Goal: Task Accomplishment & Management: Manage account settings

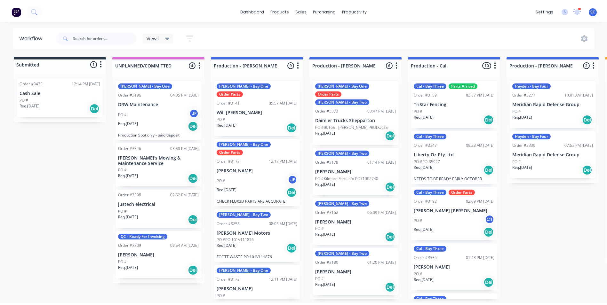
scroll to position [324, 0]
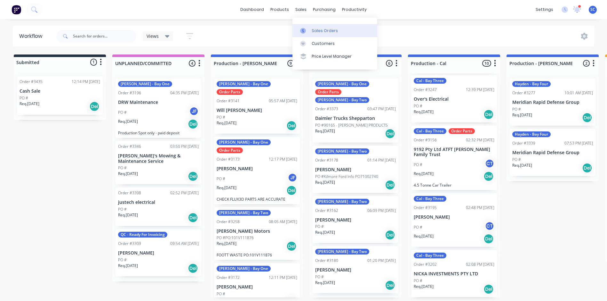
click at [316, 30] on div "Sales Orders" at bounding box center [325, 31] width 26 height 6
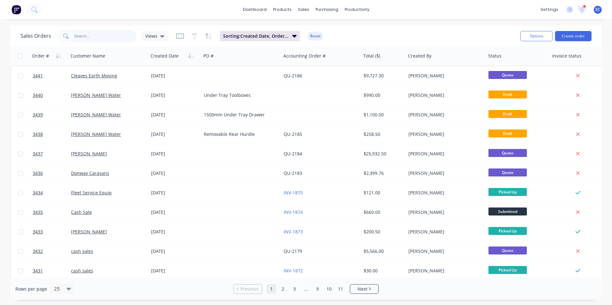
click at [99, 34] on input "text" at bounding box center [105, 36] width 62 height 13
type input "royc"
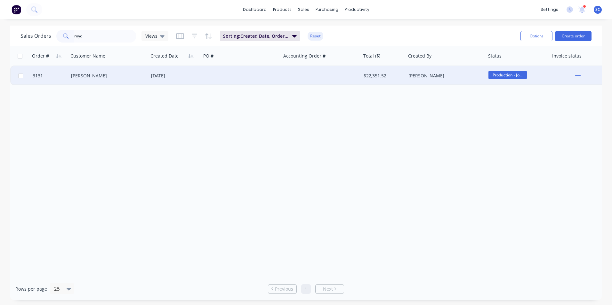
click at [106, 77] on div "[PERSON_NAME]" at bounding box center [106, 76] width 71 height 6
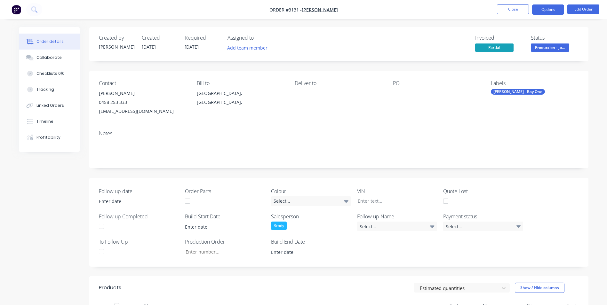
click at [546, 12] on button "Options" at bounding box center [548, 9] width 32 height 10
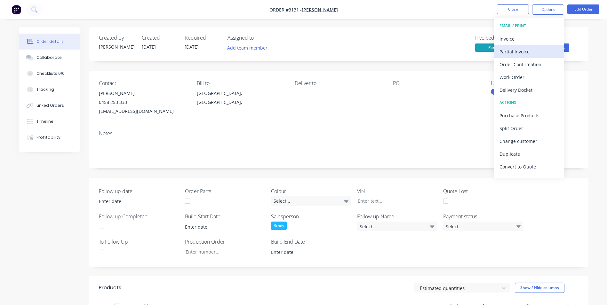
click at [521, 49] on div "Partial Invoice" at bounding box center [529, 51] width 59 height 9
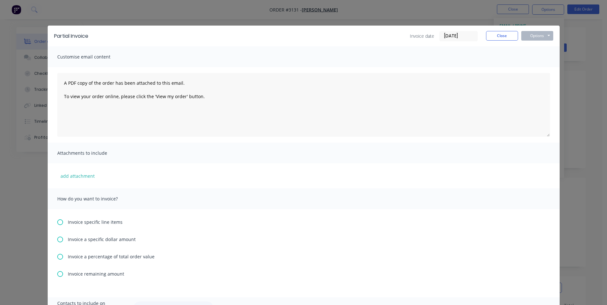
click at [60, 241] on icon at bounding box center [60, 240] width 6 height 6
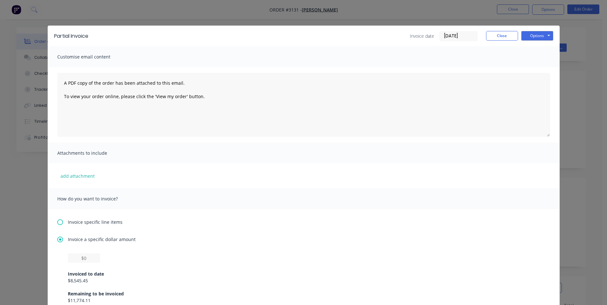
scroll to position [96, 0]
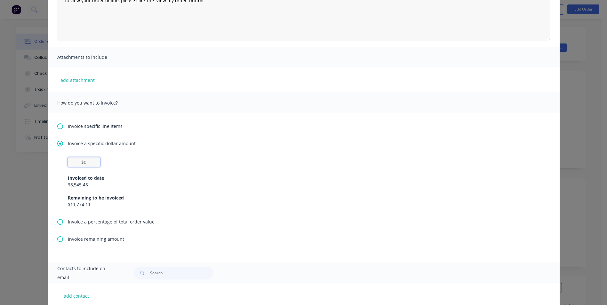
click at [87, 162] on input "text" at bounding box center [84, 162] width 32 height 10
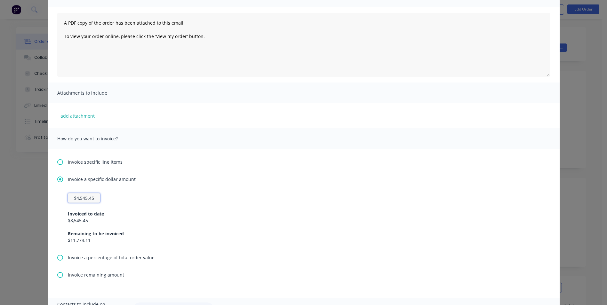
scroll to position [0, 0]
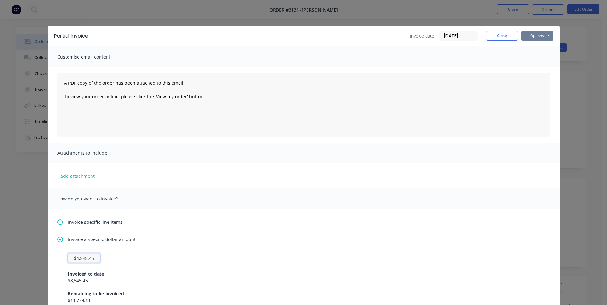
type input "$4,545.45"
click at [525, 38] on button "Options" at bounding box center [537, 36] width 32 height 10
click at [542, 57] on button "Print" at bounding box center [541, 57] width 41 height 11
click at [503, 36] on button "Close" at bounding box center [502, 36] width 32 height 10
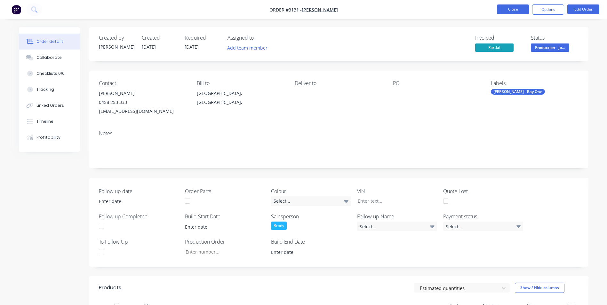
click at [518, 11] on button "Close" at bounding box center [513, 9] width 32 height 10
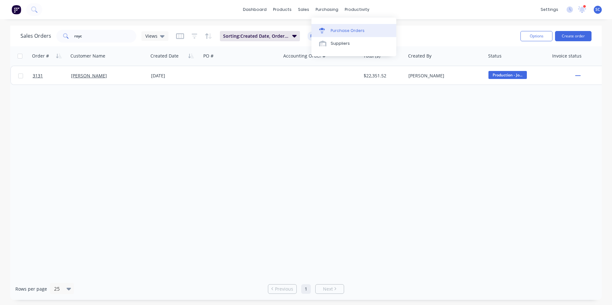
click at [333, 30] on div "Purchase Orders" at bounding box center [348, 31] width 34 height 6
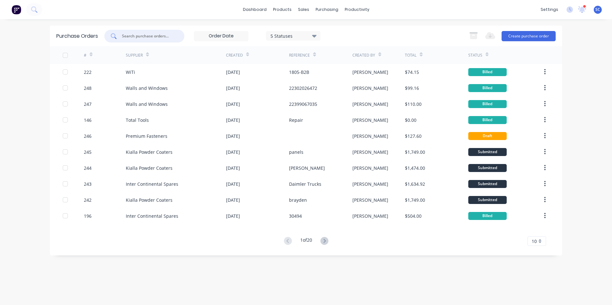
click at [144, 37] on input "text" at bounding box center [147, 36] width 53 height 6
type input "[PERSON_NAME]"
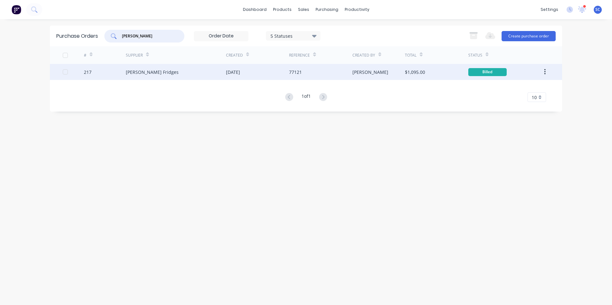
click at [189, 71] on div "[PERSON_NAME] Fridges" at bounding box center [176, 72] width 100 height 16
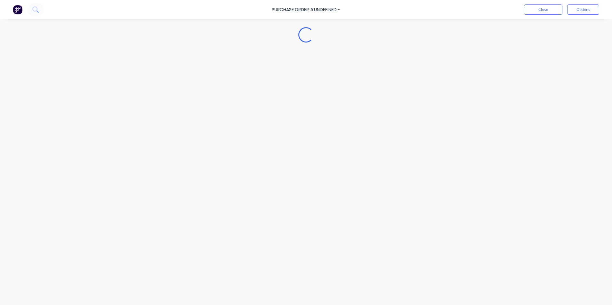
type textarea "x"
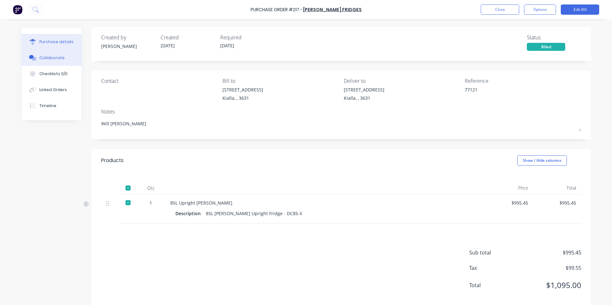
click at [49, 58] on div "Collaborate" at bounding box center [51, 58] width 25 height 6
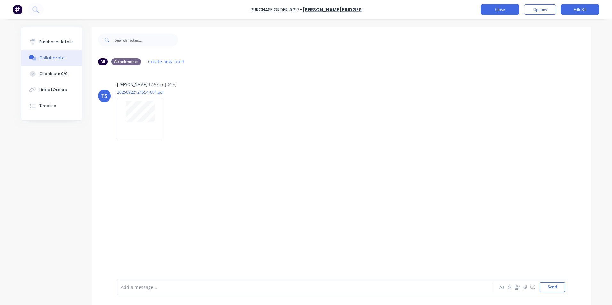
click at [498, 12] on button "Close" at bounding box center [500, 9] width 38 height 10
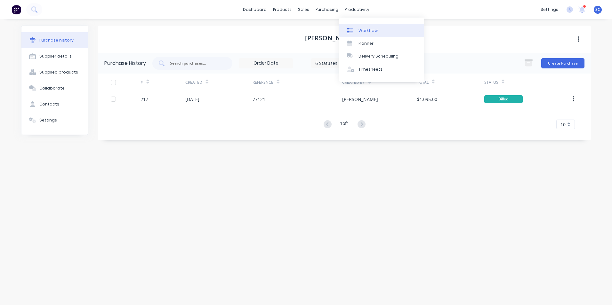
click at [364, 30] on div "Workflow" at bounding box center [368, 31] width 19 height 6
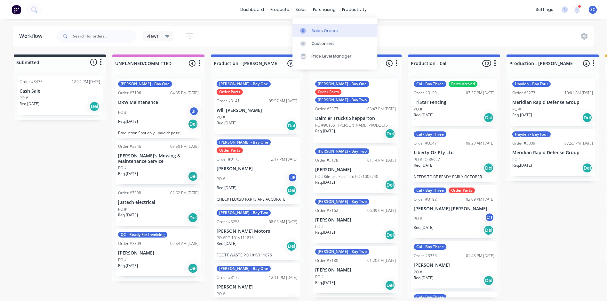
click at [322, 32] on div "Sales Orders" at bounding box center [325, 31] width 26 height 6
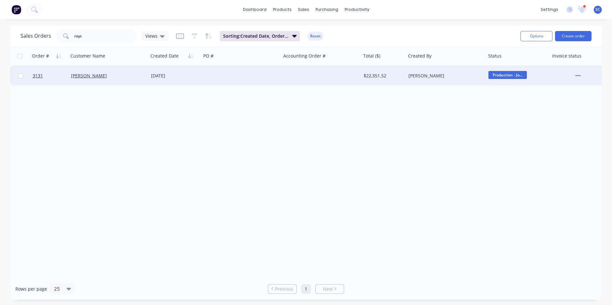
click at [121, 78] on div "[PERSON_NAME]" at bounding box center [106, 76] width 71 height 6
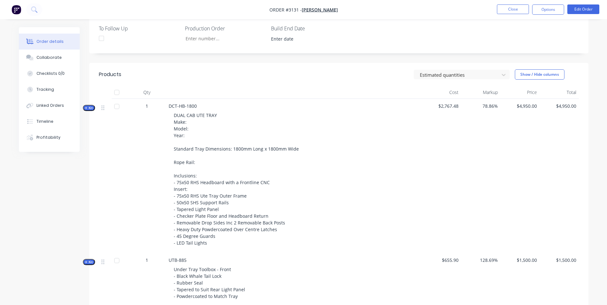
scroll to position [224, 0]
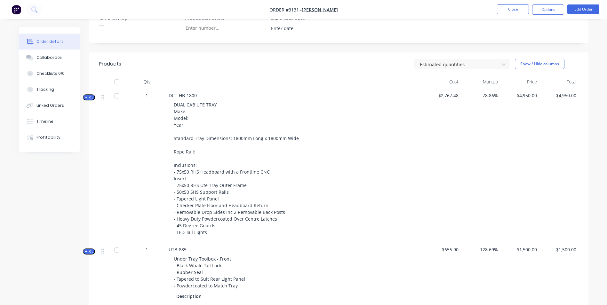
click at [90, 97] on span "Kit" at bounding box center [89, 97] width 8 height 5
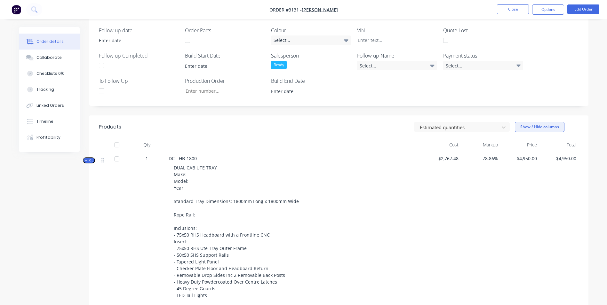
scroll to position [160, 0]
click at [464, 129] on div at bounding box center [457, 129] width 77 height 8
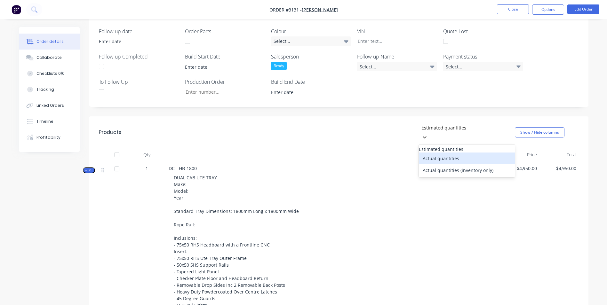
click at [456, 156] on div "Actual quantities" at bounding box center [467, 159] width 96 height 12
click at [439, 130] on div at bounding box center [467, 128] width 92 height 8
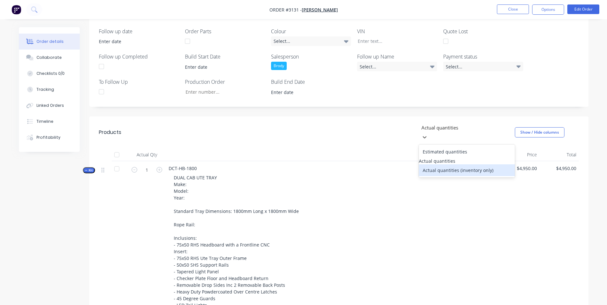
click at [445, 167] on div "Actual quantities (inventory only)" at bounding box center [467, 171] width 96 height 12
type input "0"
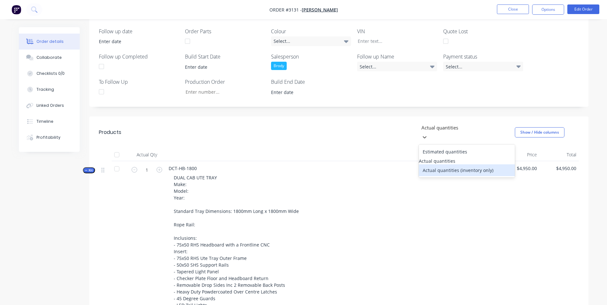
type input "0"
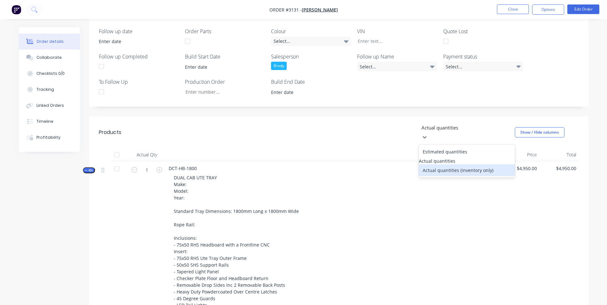
type input "0"
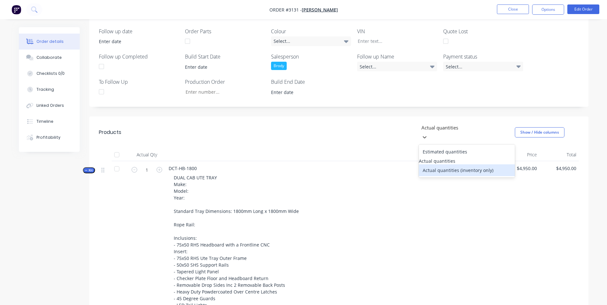
type input "0"
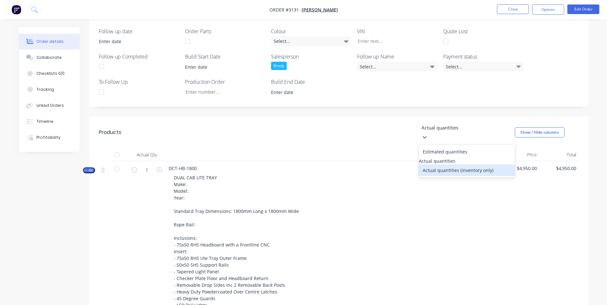
type input "0"
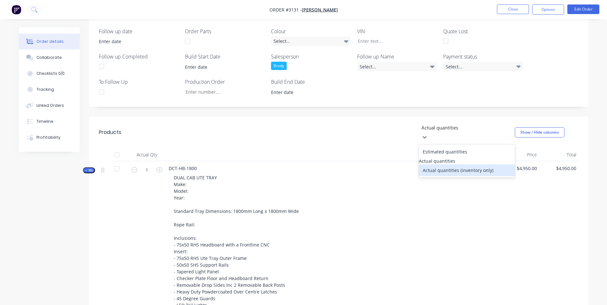
type input "0"
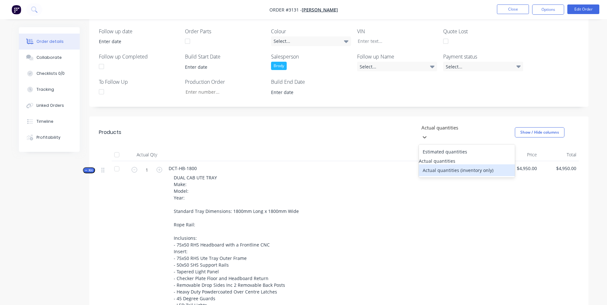
type input "0"
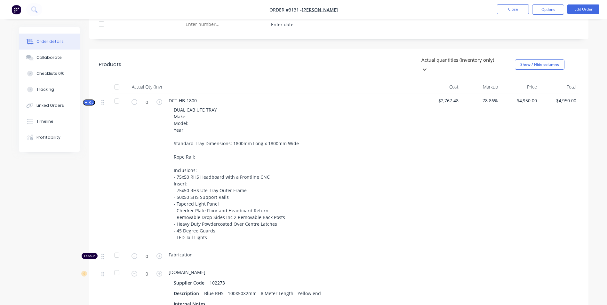
scroll to position [224, 0]
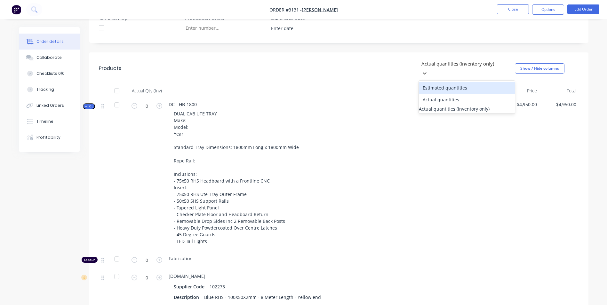
click at [470, 64] on div at bounding box center [467, 64] width 92 height 8
click at [456, 82] on div "Estimated quantities" at bounding box center [467, 88] width 96 height 12
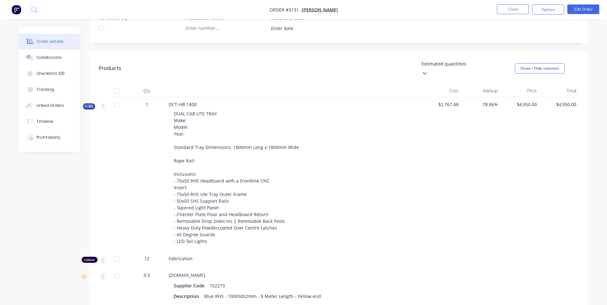
click at [448, 66] on div at bounding box center [467, 64] width 92 height 8
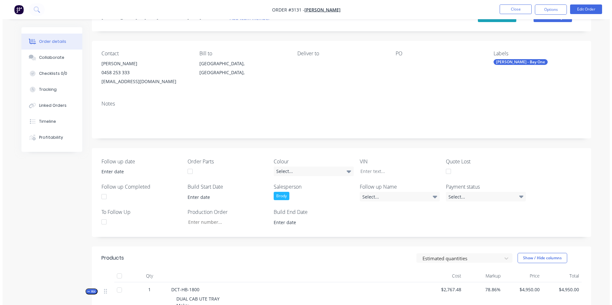
scroll to position [0, 0]
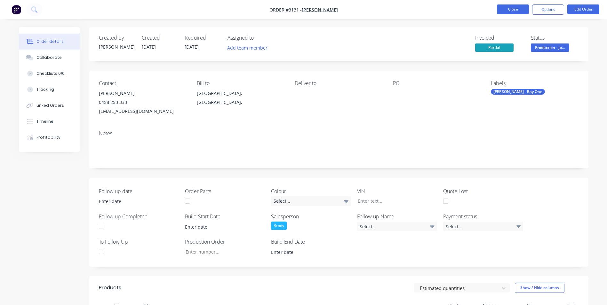
click at [524, 5] on button "Close" at bounding box center [513, 9] width 32 height 10
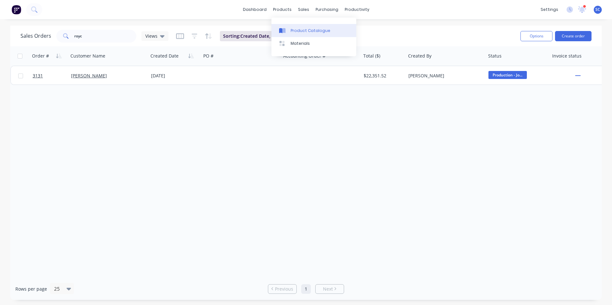
click at [303, 32] on div "Product Catalogue" at bounding box center [311, 31] width 40 height 6
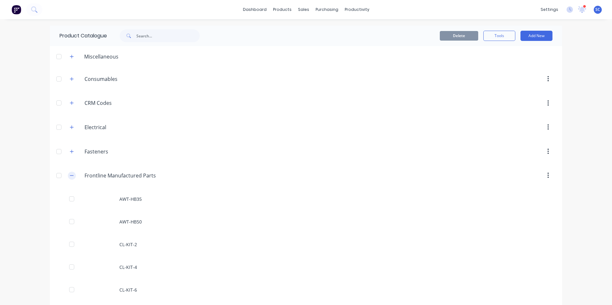
click at [70, 176] on icon "button" at bounding box center [72, 176] width 4 height 4
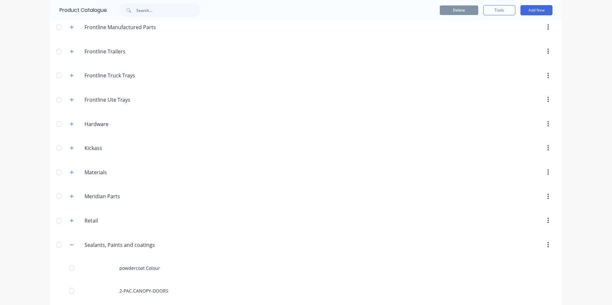
scroll to position [160, 0]
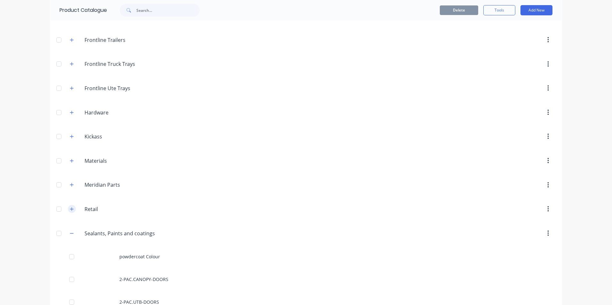
click at [70, 208] on icon "button" at bounding box center [72, 209] width 4 height 4
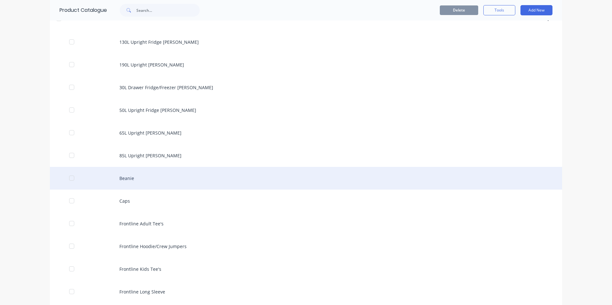
scroll to position [384, 0]
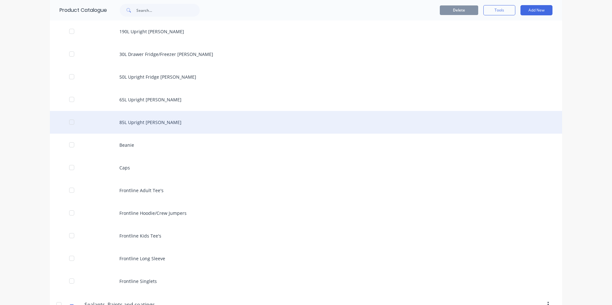
click at [159, 120] on div "85L Upright [PERSON_NAME]" at bounding box center [306, 122] width 512 height 23
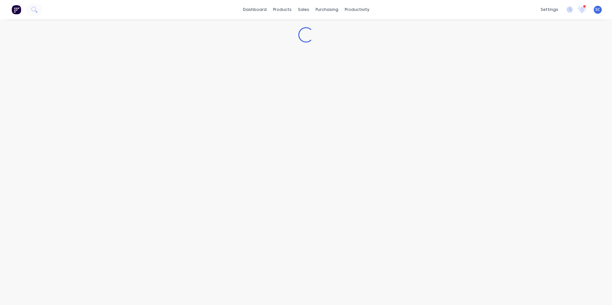
type textarea "x"
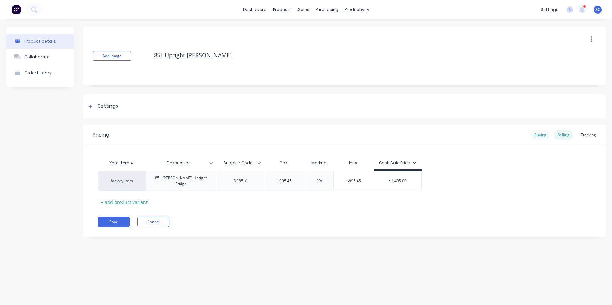
click at [544, 137] on div "Buying" at bounding box center [540, 135] width 19 height 10
click at [588, 134] on div "Tracking" at bounding box center [588, 135] width 22 height 10
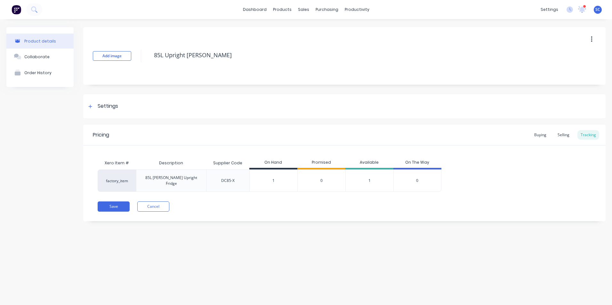
click at [338, 129] on div "Pricing Buying Selling Tracking" at bounding box center [344, 135] width 522 height 21
click at [158, 202] on button "Cancel" at bounding box center [153, 207] width 32 height 10
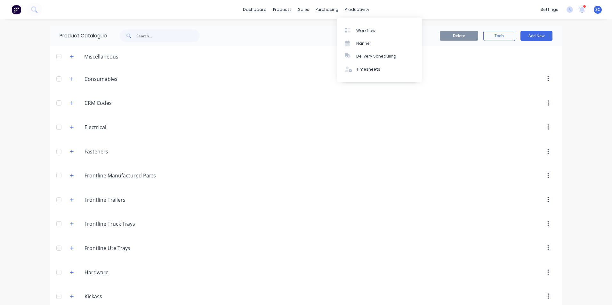
drag, startPoint x: 348, startPoint y: 9, endPoint x: 350, endPoint y: 19, distance: 10.4
click at [348, 9] on div "productivity" at bounding box center [357, 10] width 31 height 10
click at [361, 30] on div "Workflow" at bounding box center [365, 31] width 19 height 6
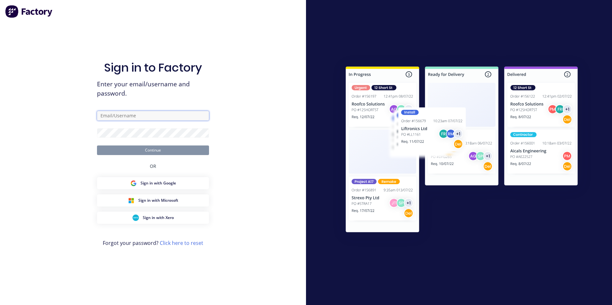
type input "[PERSON_NAME][EMAIL_ADDRESS][DOMAIN_NAME]"
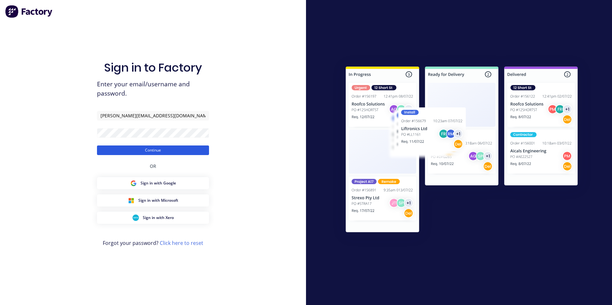
click at [148, 150] on button "Continue" at bounding box center [153, 151] width 112 height 10
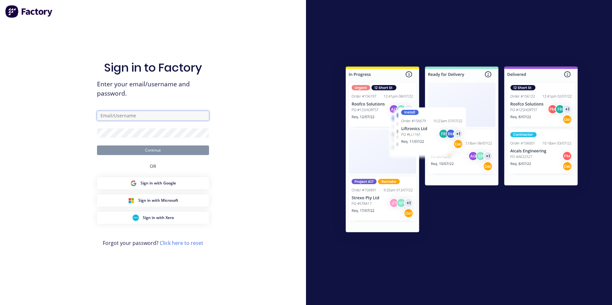
type input "[PERSON_NAME][EMAIL_ADDRESS][DOMAIN_NAME]"
click at [146, 152] on button "Continue" at bounding box center [153, 151] width 112 height 10
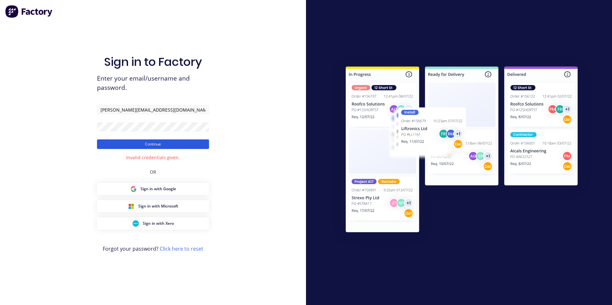
click at [166, 148] on button "Continue" at bounding box center [153, 145] width 112 height 10
click at [78, 127] on div "Sign in to Factory Enter your email/username and password. sean@frontlinetrays.…" at bounding box center [153, 152] width 306 height 305
click at [97, 140] on button "Continue" at bounding box center [153, 145] width 112 height 10
click at [245, 137] on div "Sign in to Factory Enter your email/username and password. sean@frontlinetrays.…" at bounding box center [153, 152] width 306 height 305
click at [281, 133] on div "Sign in to Factory Enter your email/username and password. sean@frontlinetrays.…" at bounding box center [153, 152] width 306 height 305
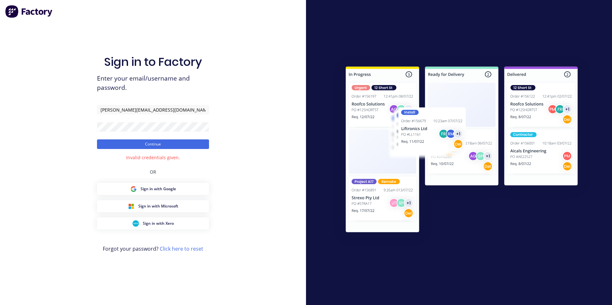
click at [187, 248] on link "Click here to reset" at bounding box center [182, 249] width 44 height 7
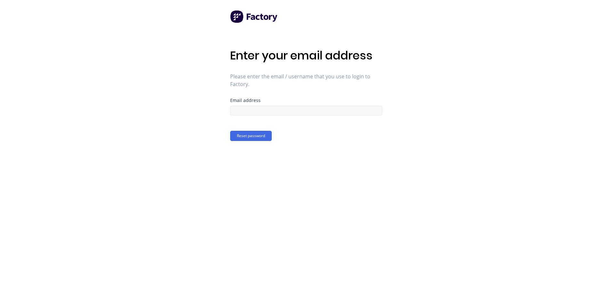
click at [268, 106] on div at bounding box center [306, 109] width 152 height 11
click at [270, 111] on input at bounding box center [306, 111] width 152 height 10
type input "[PERSON_NAME][EMAIL_ADDRESS][DOMAIN_NAME]"
click at [248, 137] on button "Reset password" at bounding box center [251, 136] width 42 height 10
